Goal: Use online tool/utility: Utilize a website feature to perform a specific function

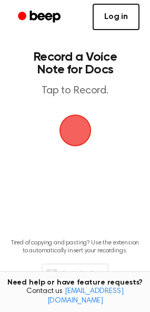
click at [118, 22] on link "Log in" at bounding box center [116, 17] width 47 height 26
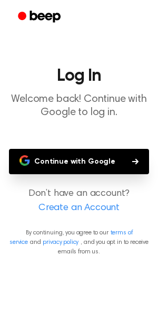
click at [92, 165] on button "Continue with Google" at bounding box center [79, 161] width 140 height 25
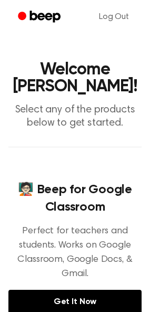
scroll to position [4, 0]
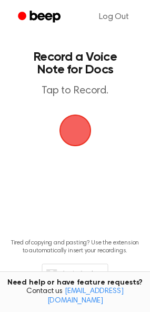
click at [77, 122] on span "button" at bounding box center [75, 130] width 42 height 42
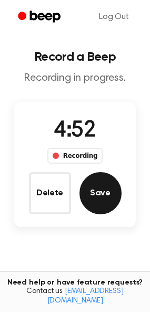
click at [98, 196] on button "Save" at bounding box center [101, 193] width 42 height 42
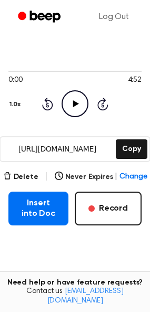
scroll to position [65, 0]
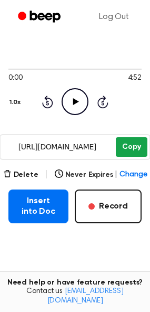
click at [140, 145] on button "Copy" at bounding box center [131, 147] width 31 height 20
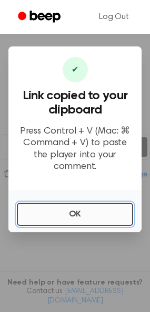
click at [66, 214] on button "OK" at bounding box center [75, 214] width 117 height 23
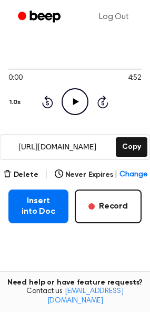
click at [73, 98] on icon "Play Audio" at bounding box center [75, 101] width 27 height 27
click at [80, 103] on icon "Pause Audio" at bounding box center [75, 101] width 27 height 27
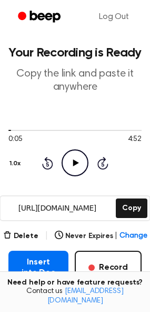
scroll to position [0, 0]
